Goal: Transaction & Acquisition: Purchase product/service

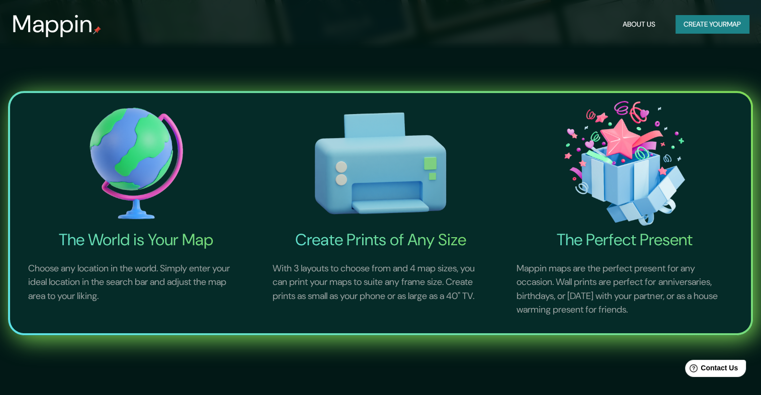
scroll to position [503, 0]
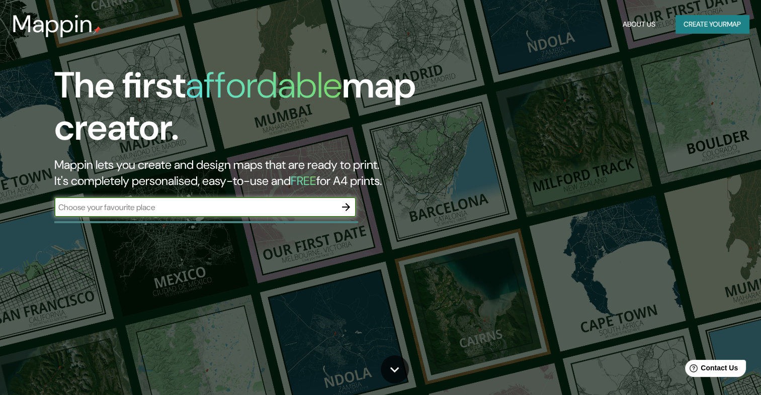
click at [347, 209] on icon "button" at bounding box center [346, 207] width 8 height 8
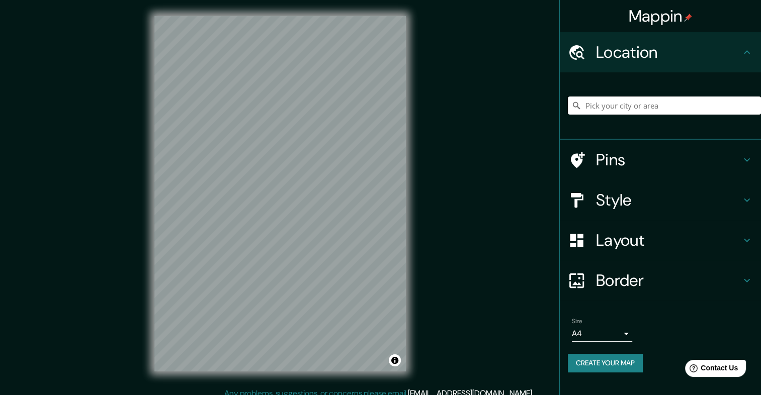
click at [595, 107] on input "Pick your city or area" at bounding box center [664, 106] width 193 height 18
click at [606, 155] on h4 "Pins" at bounding box center [668, 160] width 145 height 20
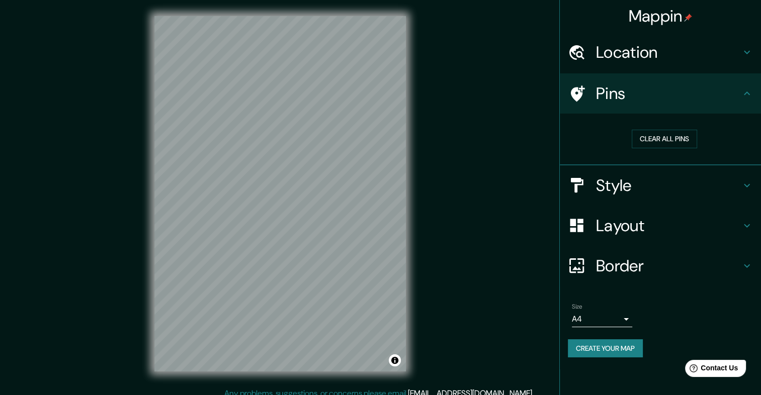
click at [612, 184] on h4 "Style" at bounding box center [668, 186] width 145 height 20
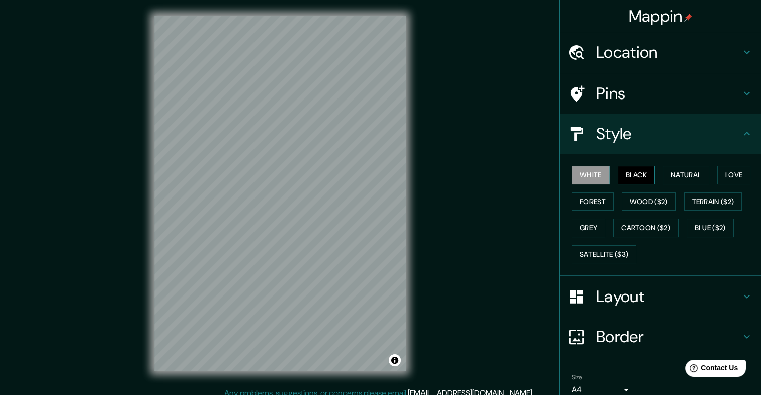
click at [628, 177] on button "Black" at bounding box center [637, 175] width 38 height 19
click at [675, 177] on button "Natural" at bounding box center [686, 175] width 46 height 19
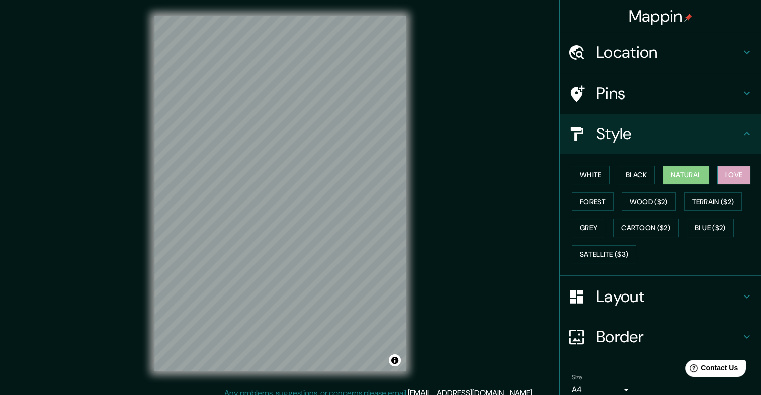
click at [737, 180] on button "Love" at bounding box center [733, 175] width 33 height 19
click at [585, 203] on button "Forest" at bounding box center [593, 202] width 42 height 19
click at [688, 69] on div "Location" at bounding box center [660, 52] width 201 height 40
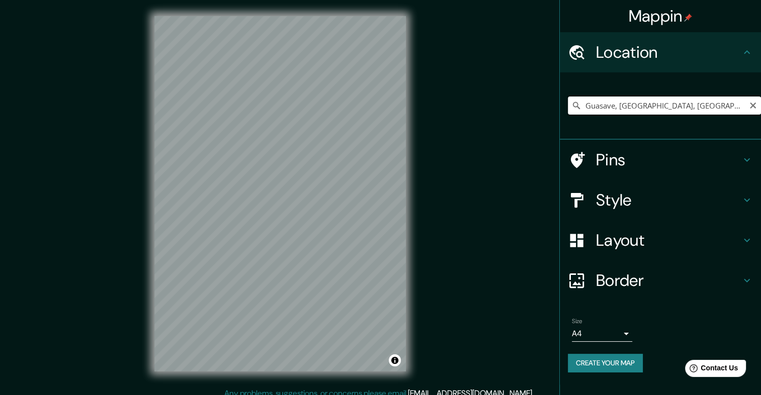
click at [683, 100] on input "Guasave, [GEOGRAPHIC_DATA], [GEOGRAPHIC_DATA]" at bounding box center [664, 106] width 193 height 18
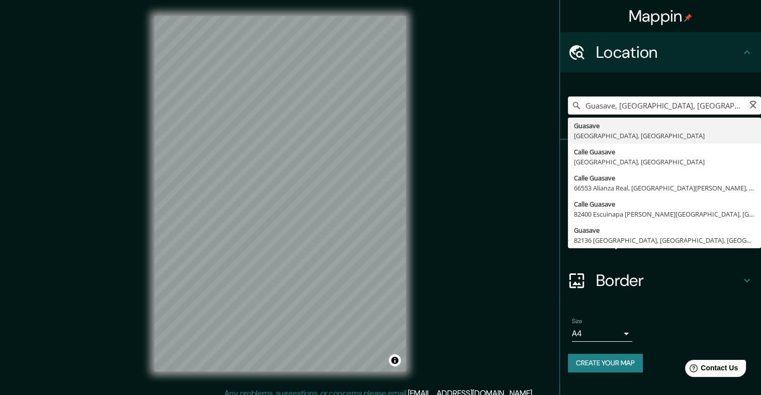
paste input "[PERSON_NAME], 81040 Guasave, Sin."
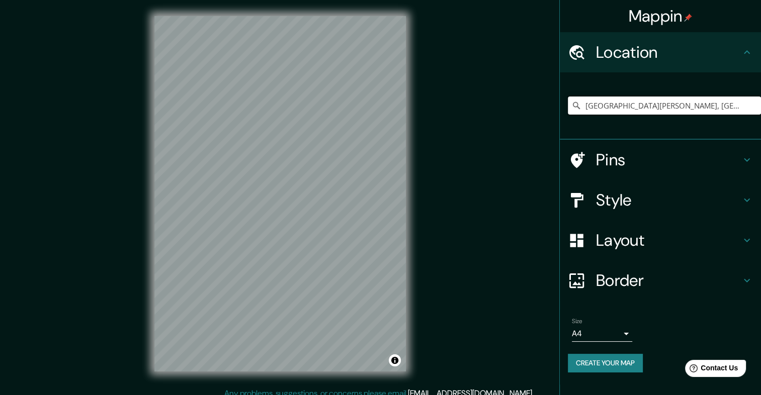
type input "[GEOGRAPHIC_DATA][PERSON_NAME], [GEOGRAPHIC_DATA], [GEOGRAPHIC_DATA]"
click at [645, 204] on h4 "Style" at bounding box center [668, 200] width 145 height 20
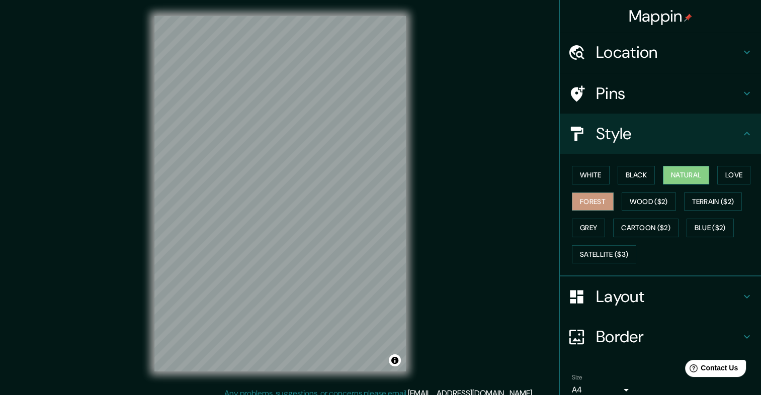
click at [680, 172] on button "Natural" at bounding box center [686, 175] width 46 height 19
click at [623, 199] on button "Wood ($2)" at bounding box center [649, 202] width 54 height 19
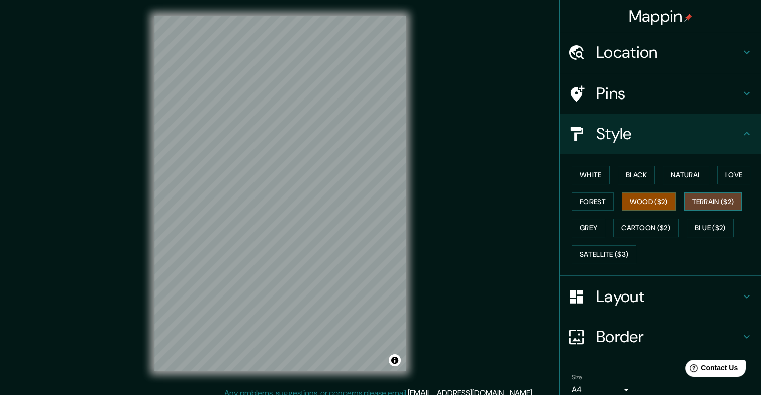
click at [696, 206] on button "Terrain ($2)" at bounding box center [713, 202] width 58 height 19
click at [598, 224] on button "Grey" at bounding box center [588, 228] width 33 height 19
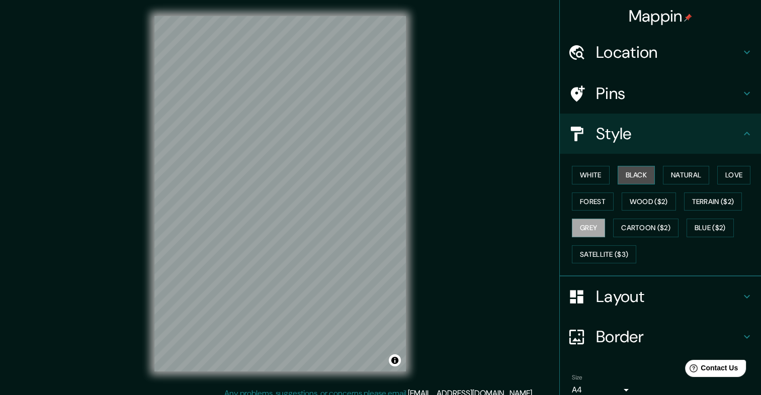
click at [620, 174] on button "Black" at bounding box center [637, 175] width 38 height 19
click at [603, 198] on button "Forest" at bounding box center [593, 202] width 42 height 19
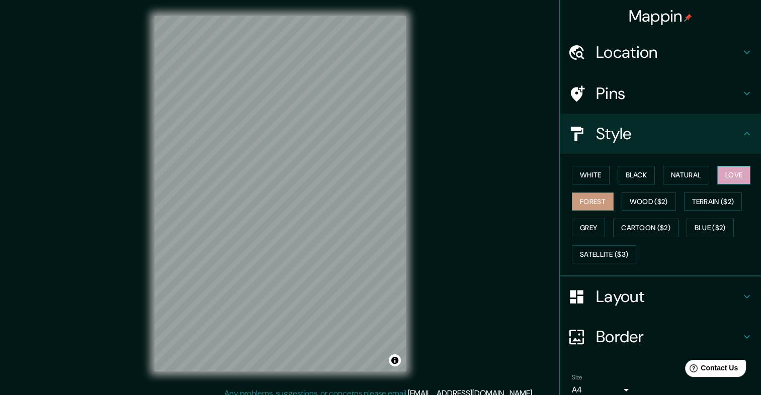
click at [738, 172] on button "Love" at bounding box center [733, 175] width 33 height 19
click at [678, 295] on h4 "Layout" at bounding box center [668, 297] width 145 height 20
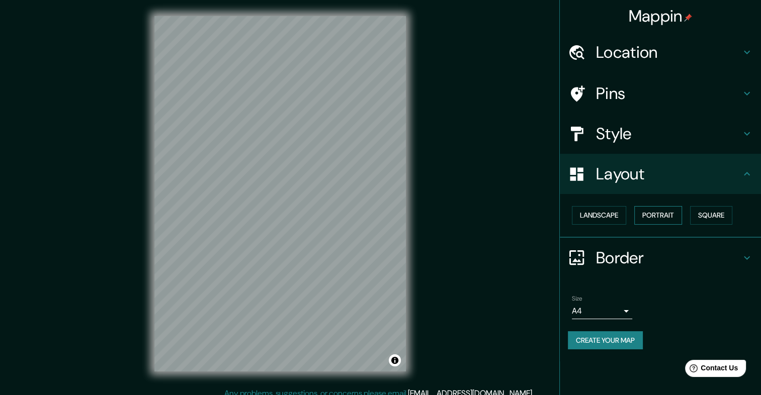
scroll to position [9, 0]
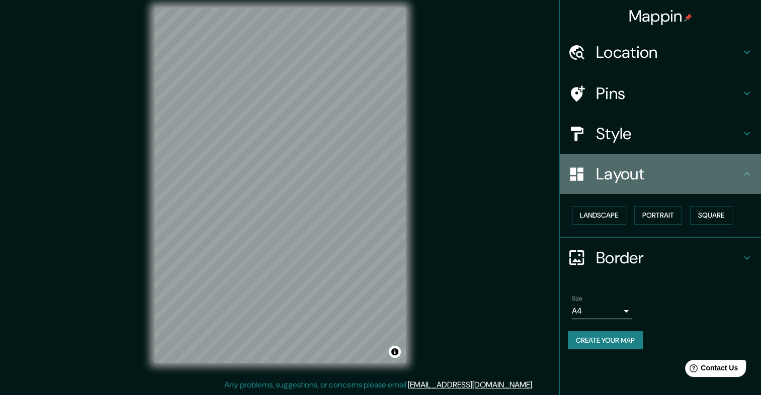
click at [670, 173] on h4 "Layout" at bounding box center [668, 174] width 145 height 20
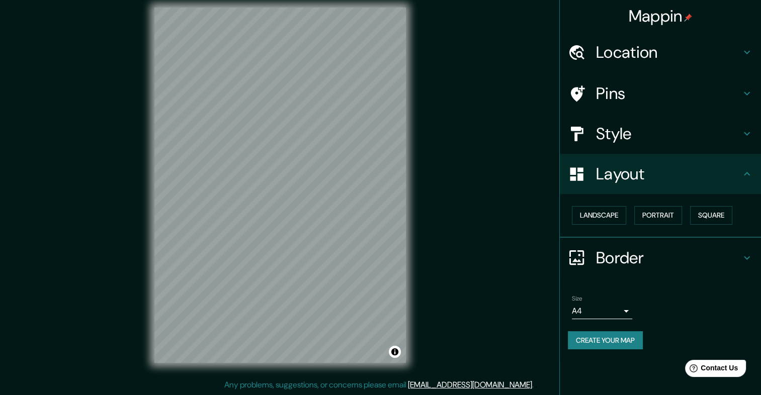
click at [695, 132] on h4 "Style" at bounding box center [668, 134] width 145 height 20
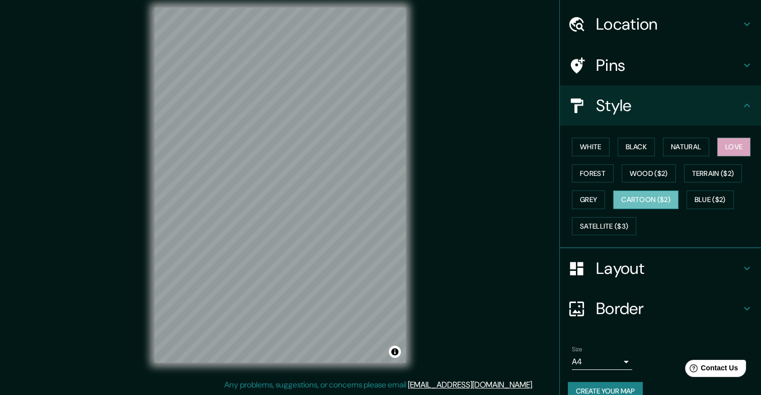
scroll to position [44, 0]
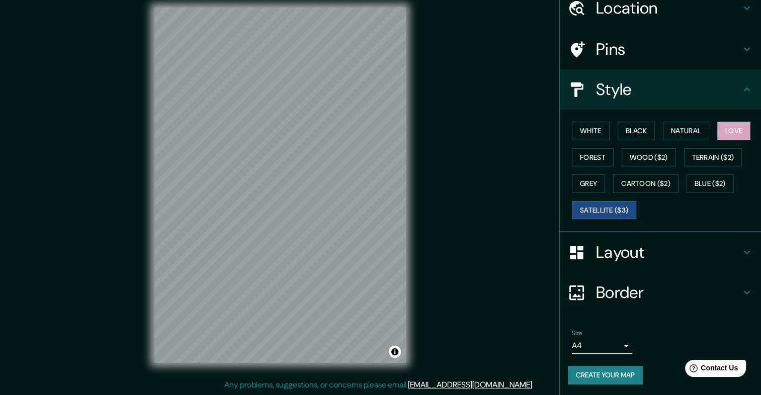
click at [604, 206] on button "Satellite ($3)" at bounding box center [604, 210] width 64 height 19
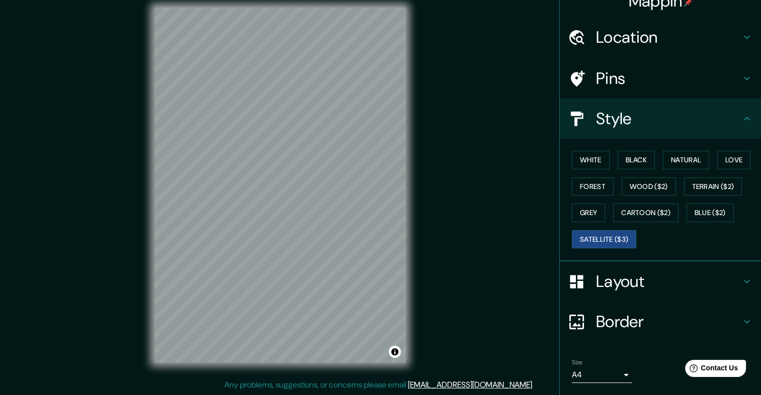
scroll to position [0, 0]
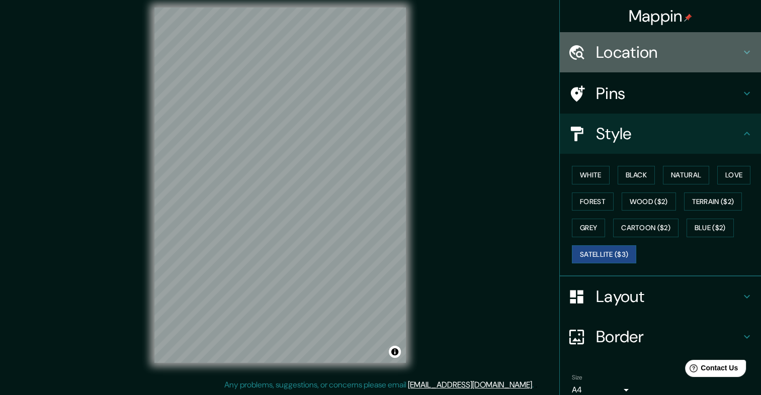
click at [662, 51] on h4 "Location" at bounding box center [668, 52] width 145 height 20
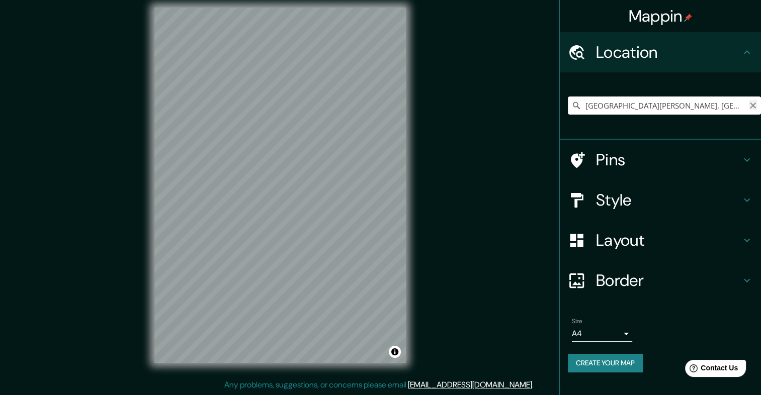
click at [752, 106] on icon "Clear" at bounding box center [753, 106] width 8 height 8
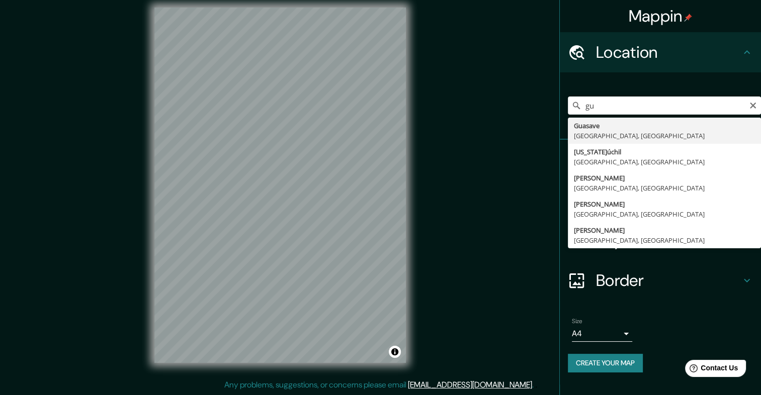
type input "Guasave, [GEOGRAPHIC_DATA], [GEOGRAPHIC_DATA]"
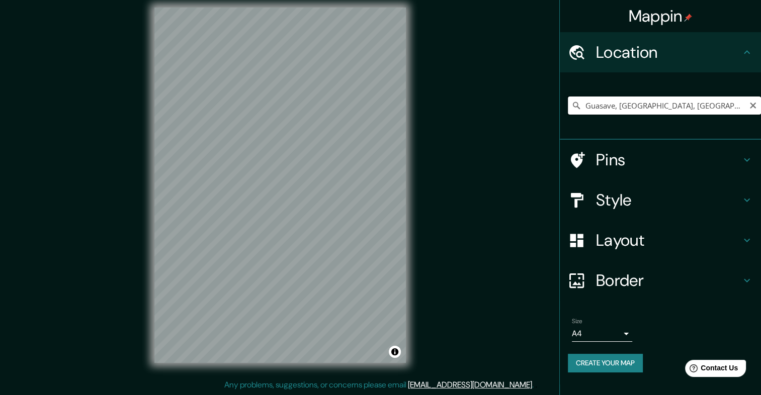
click at [686, 101] on input "Guasave, [GEOGRAPHIC_DATA], [GEOGRAPHIC_DATA]" at bounding box center [664, 106] width 193 height 18
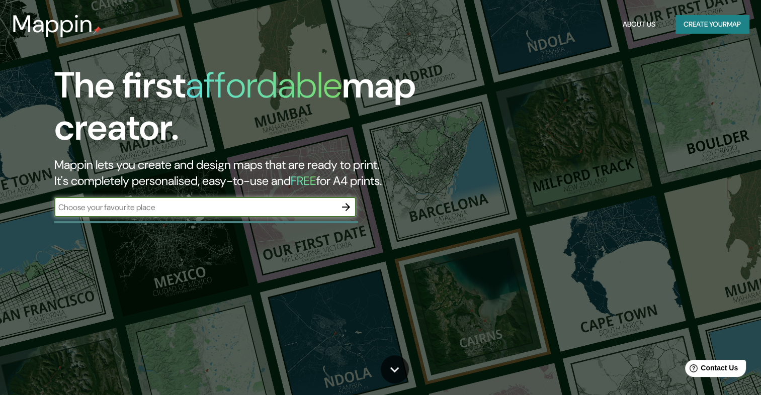
click at [721, 18] on button "Create your map" at bounding box center [712, 24] width 73 height 19
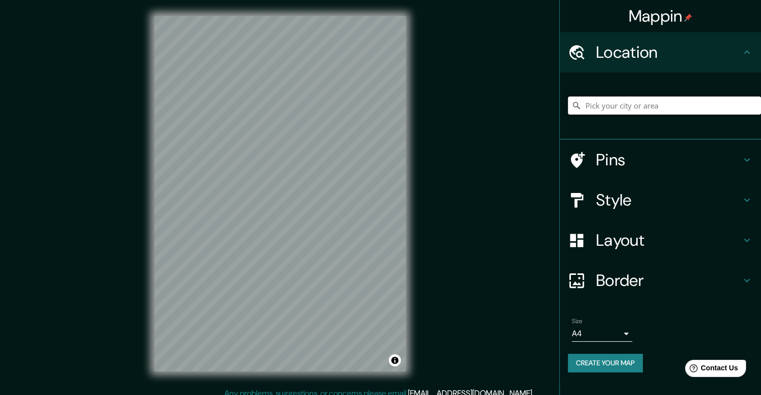
click at [645, 108] on input "Pick your city or area" at bounding box center [664, 106] width 193 height 18
click at [622, 53] on h4 "Location" at bounding box center [668, 52] width 145 height 20
click at [649, 107] on input "Pick your city or area" at bounding box center [664, 106] width 193 height 18
paste input "25.564214444437003, -108.47655265674693"
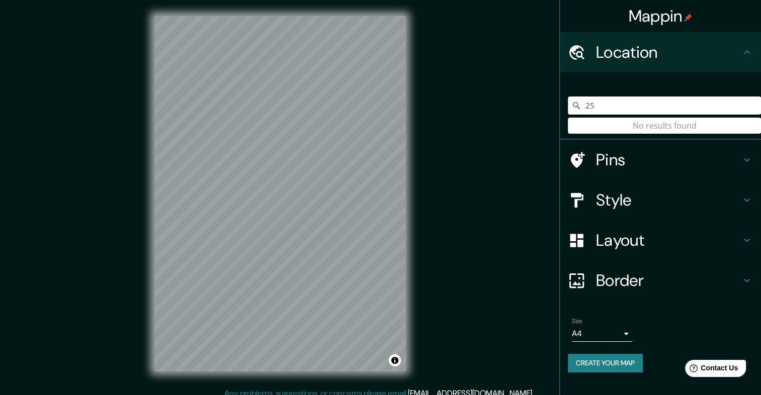
type input "2"
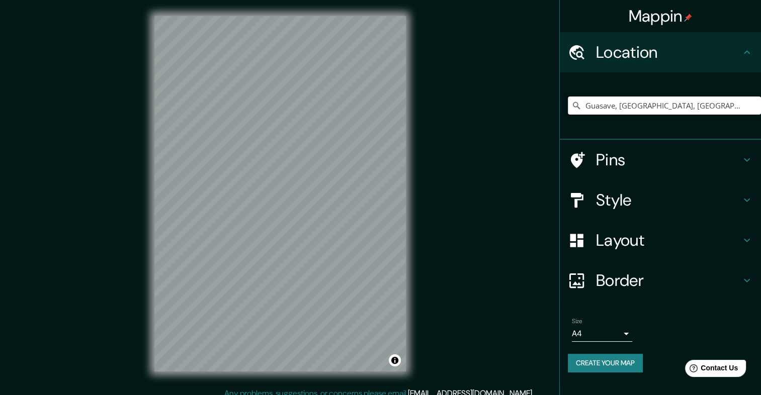
type input "Guasave, [GEOGRAPHIC_DATA], [GEOGRAPHIC_DATA]"
click at [484, 236] on div "Mappin Location Guasave, Sinaloa, México Guasave Sinaloa, México Calle Guasave …" at bounding box center [380, 202] width 761 height 404
click at [394, 359] on button "Toggle attribution" at bounding box center [395, 361] width 12 height 12
click at [374, 359] on link "Improve this map" at bounding box center [362, 360] width 50 height 7
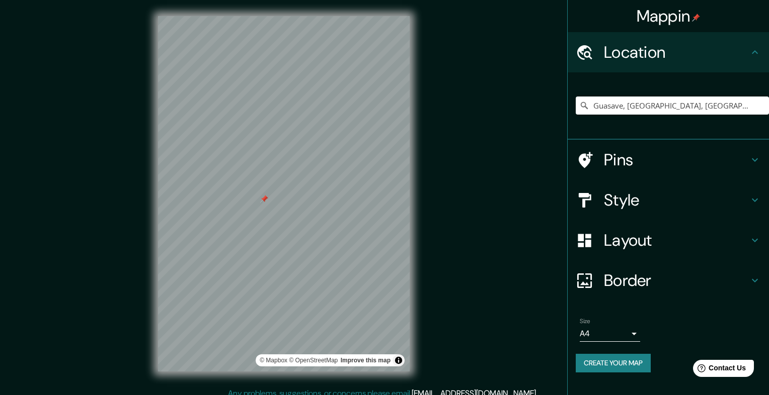
click at [576, 334] on body "Mappin Location Guasave, Sinaloa, México Guasave Sinaloa, México Calle Guasave …" at bounding box center [384, 197] width 769 height 395
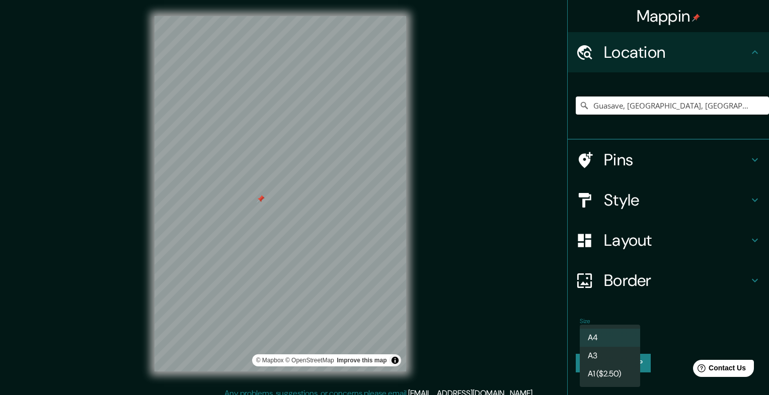
click at [619, 357] on li "A3" at bounding box center [610, 356] width 60 height 18
type input "a4"
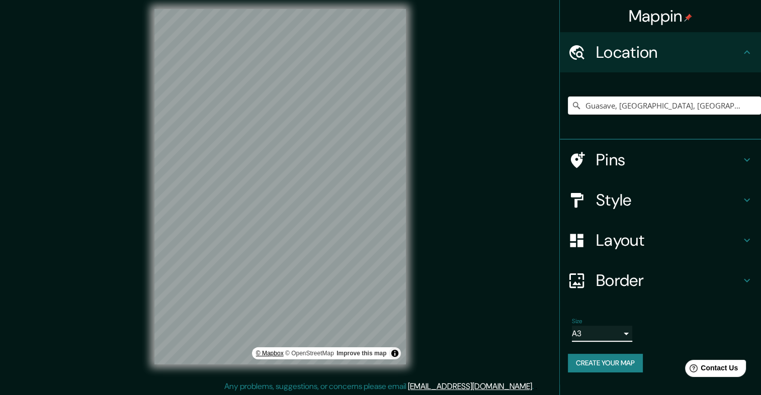
scroll to position [9, 0]
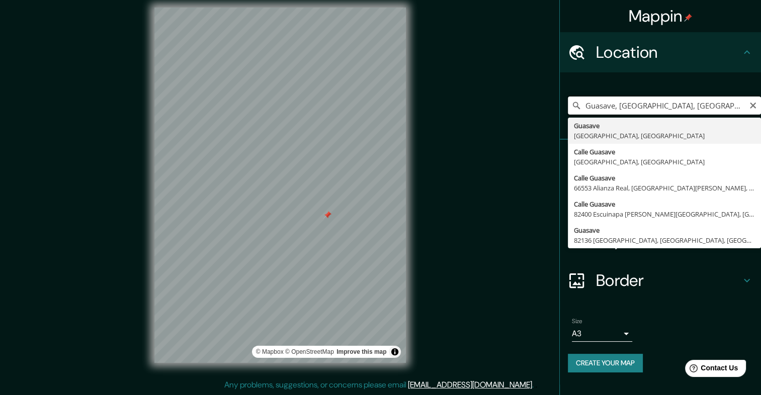
click at [698, 104] on input "Guasave, [GEOGRAPHIC_DATA], [GEOGRAPHIC_DATA]" at bounding box center [664, 106] width 193 height 18
drag, startPoint x: 686, startPoint y: 105, endPoint x: 577, endPoint y: 101, distance: 108.8
click at [577, 101] on div "Guasave, Sinaloa, México Guasave Sinaloa, México Calle Guasave 04440 Ciudad de …" at bounding box center [664, 106] width 193 height 18
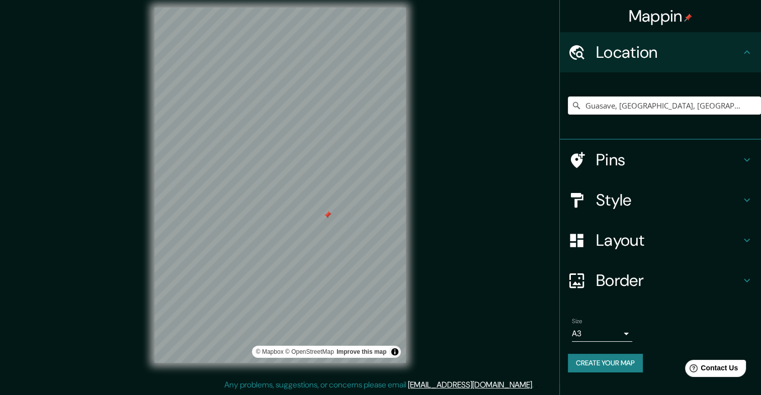
click at [145, 146] on div "© Mapbox © OpenStreetMap Improve this map" at bounding box center [280, 185] width 284 height 388
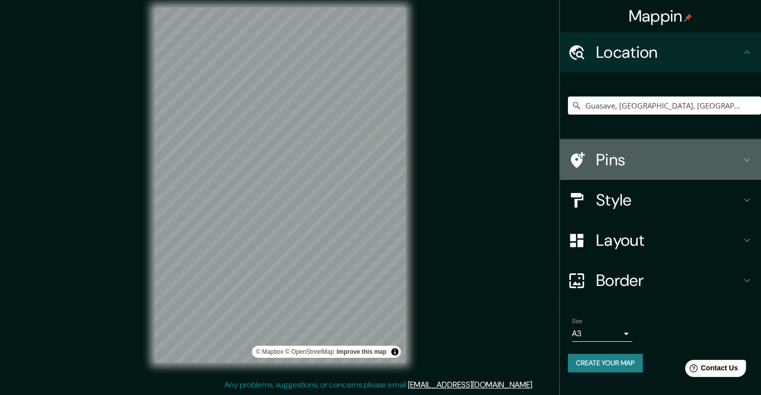
click at [633, 154] on h4 "Pins" at bounding box center [668, 160] width 145 height 20
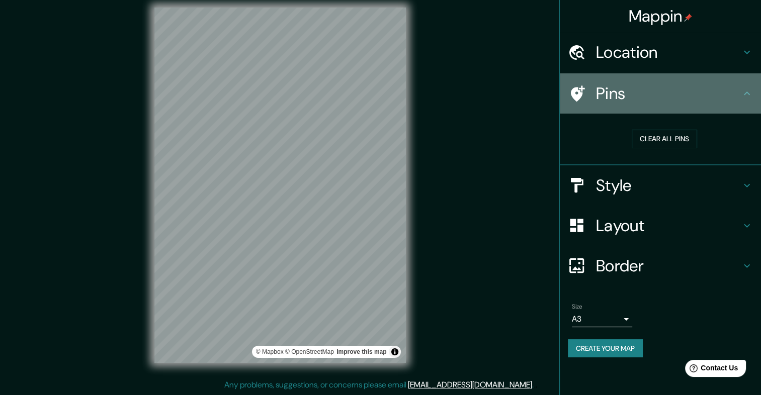
click at [677, 88] on h4 "Pins" at bounding box center [668, 94] width 145 height 20
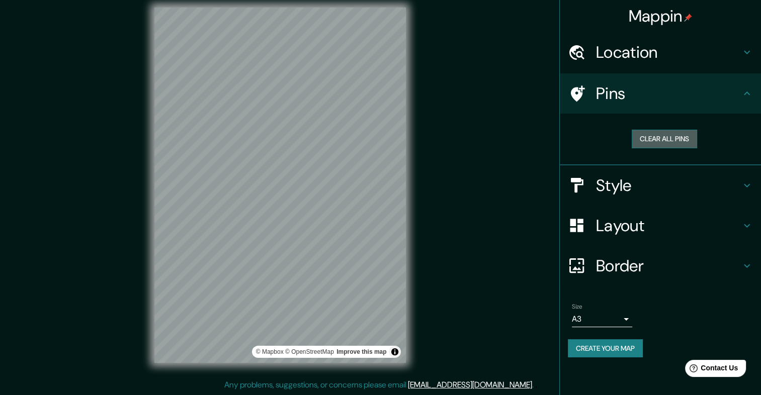
click at [663, 136] on button "Clear all pins" at bounding box center [664, 139] width 65 height 19
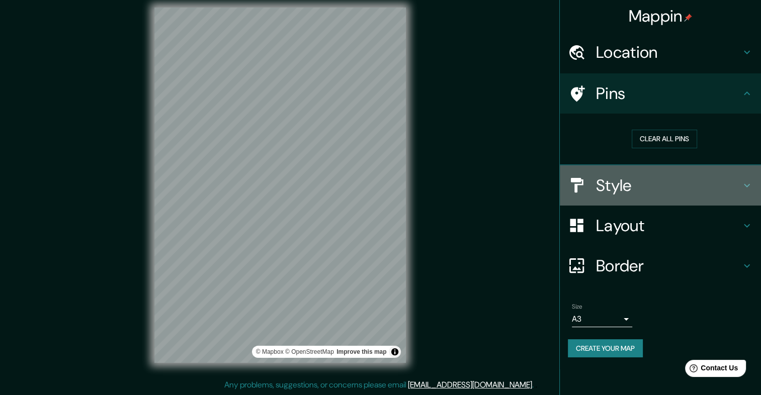
click at [604, 200] on div "Style" at bounding box center [660, 186] width 201 height 40
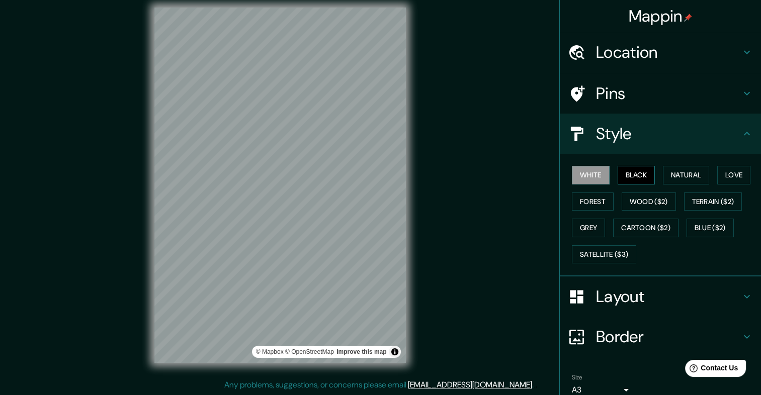
click at [638, 174] on button "Black" at bounding box center [637, 175] width 38 height 19
click at [663, 172] on button "Natural" at bounding box center [686, 175] width 46 height 19
click at [622, 175] on button "Black" at bounding box center [637, 175] width 38 height 19
click at [708, 173] on div "White Black Natural Love Forest Wood ($2) Terrain ($2) Grey Cartoon ($2) Blue (…" at bounding box center [664, 215] width 193 height 106
click at [686, 176] on button "Natural" at bounding box center [686, 175] width 46 height 19
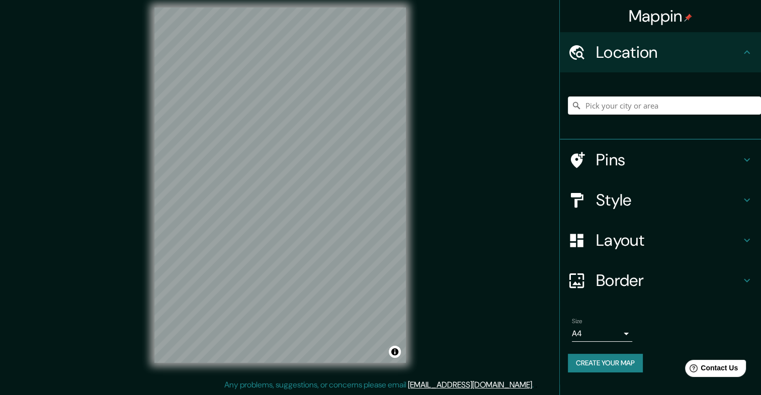
click at [656, 50] on h4 "Location" at bounding box center [668, 52] width 145 height 20
click at [613, 101] on input "Pick your city or area" at bounding box center [664, 106] width 193 height 18
type input "d"
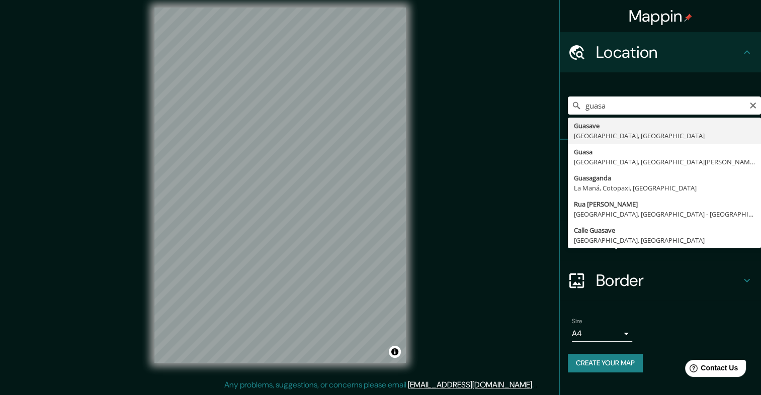
type input "Guasave, [GEOGRAPHIC_DATA], [GEOGRAPHIC_DATA]"
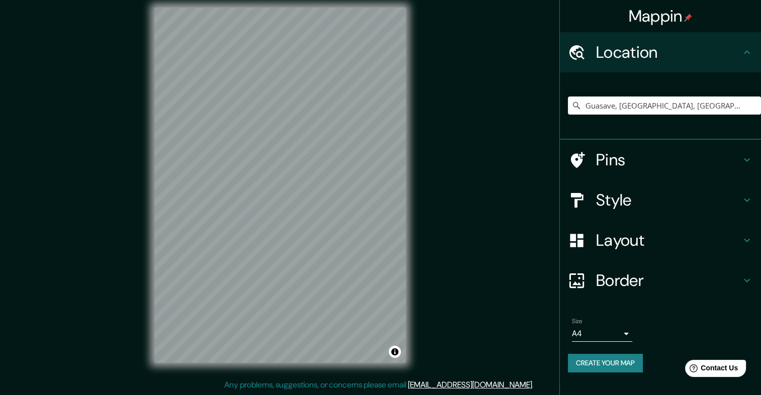
click at [147, 119] on div "© Mapbox © OpenStreetMap Improve this map" at bounding box center [280, 185] width 284 height 388
drag, startPoint x: 684, startPoint y: 100, endPoint x: 435, endPoint y: 118, distance: 249.7
click at [435, 118] on div "Mappin Location Guasave, Sinaloa, México Pins Style Layout Border Choose a bord…" at bounding box center [380, 193] width 761 height 404
paste input "Pick your city or area"
click at [617, 108] on input "Pick your city or area" at bounding box center [664, 106] width 193 height 18
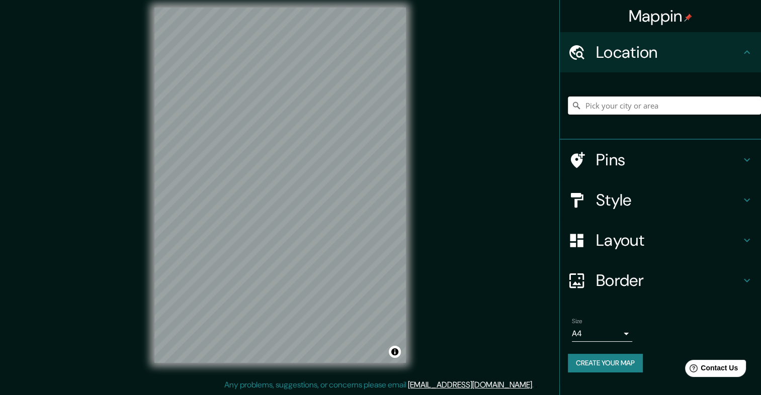
paste input "Boulevard Juan Sigfrido Millán Del Bosque 81040 Guasave, Sin. México"
type input "Boulevard Juan Sigfrido Millán, 81020 Guasave, Sinaloa, México"
click at [616, 251] on h4 "Layout" at bounding box center [668, 240] width 145 height 20
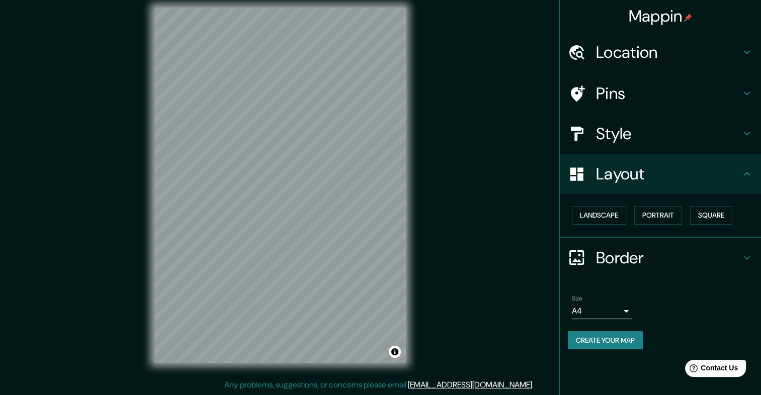
click at [633, 132] on h4 "Style" at bounding box center [668, 134] width 145 height 20
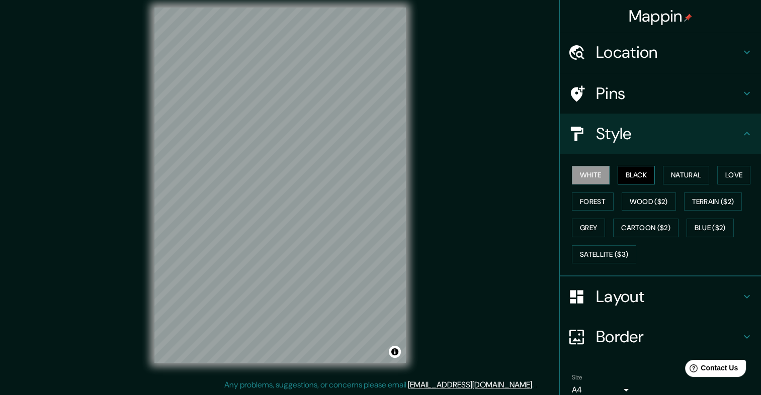
click at [626, 178] on button "Black" at bounding box center [637, 175] width 38 height 19
click at [680, 174] on button "Natural" at bounding box center [686, 175] width 46 height 19
